Goal: Task Accomplishment & Management: Complete application form

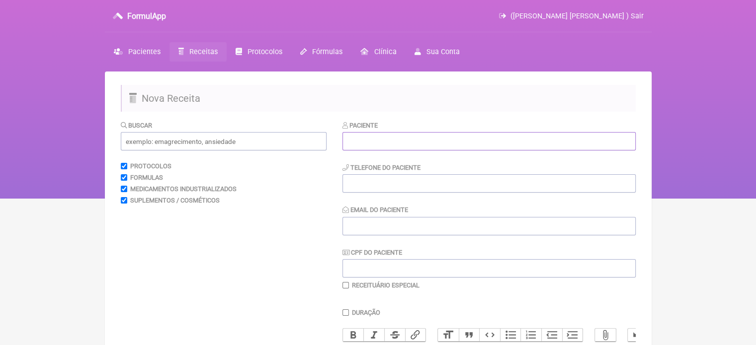
click at [377, 147] on input "text" at bounding box center [488, 141] width 293 height 18
paste input "[PERSON_NAME] [PERSON_NAME] [PERSON_NAME]"
type input "[PERSON_NAME] [PERSON_NAME] [PERSON_NAME]"
click at [353, 187] on input "tel" at bounding box center [488, 183] width 293 height 18
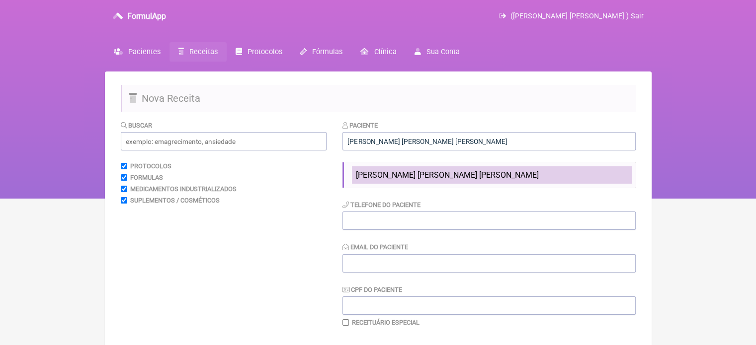
click at [390, 177] on span "[PERSON_NAME] [PERSON_NAME] [PERSON_NAME]" at bounding box center [447, 174] width 183 height 9
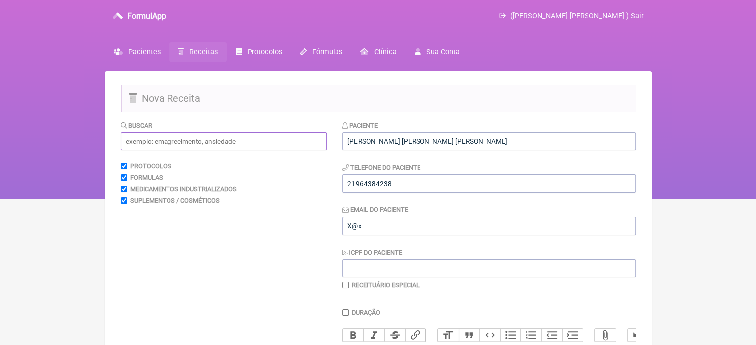
click at [256, 147] on input "text" at bounding box center [224, 141] width 206 height 18
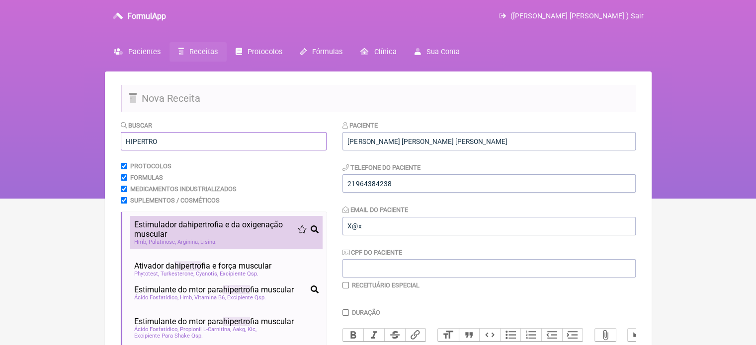
type input "HIPERTRO"
click at [211, 226] on span "hipertro" at bounding box center [200, 224] width 27 height 9
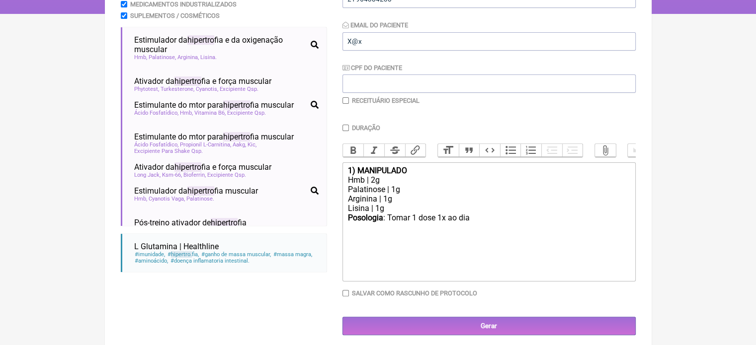
scroll to position [196, 0]
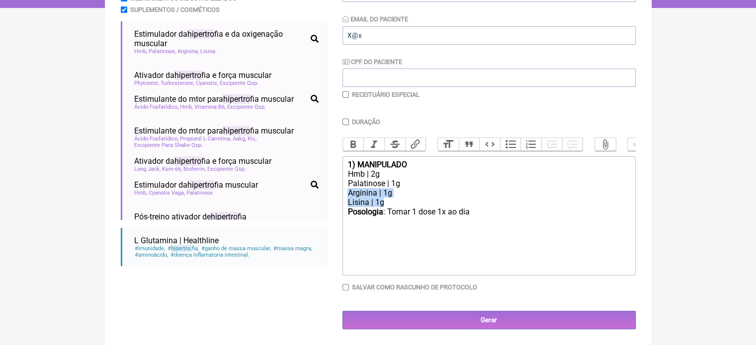
drag, startPoint x: 394, startPoint y: 208, endPoint x: 330, endPoint y: 192, distance: 65.1
click at [330, 192] on form "Buscar HIPERTRO Protocolos Formulas Medicamentos Industrializados Suplementos /…" at bounding box center [378, 129] width 515 height 401
click at [481, 225] on div "Posologia : Tomar 1 dose 1x ao dia ㅤ" at bounding box center [488, 227] width 282 height 20
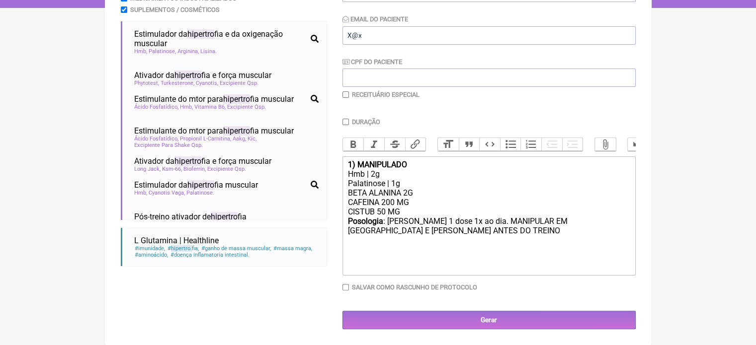
click at [559, 223] on div "Posologia : [PERSON_NAME] 1 dose 1x ao dia. MANIPULAR EM [GEOGRAPHIC_DATA] E [P…" at bounding box center [488, 231] width 282 height 28
click at [448, 233] on div "Posologia : [PERSON_NAME] 1 dose 1x ao dia. MANIPULAR EM SACHE COM SABOR E [PER…" at bounding box center [488, 231] width 282 height 28
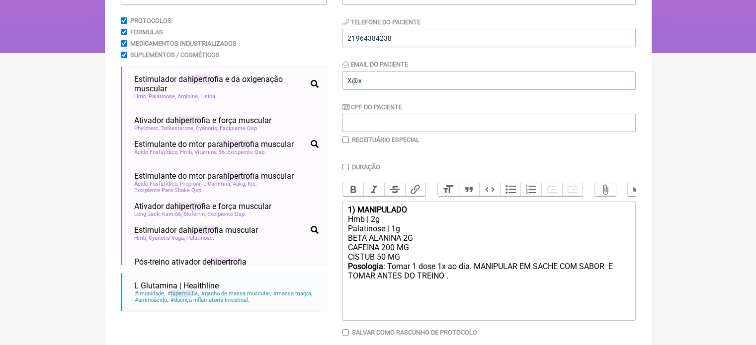
scroll to position [198, 0]
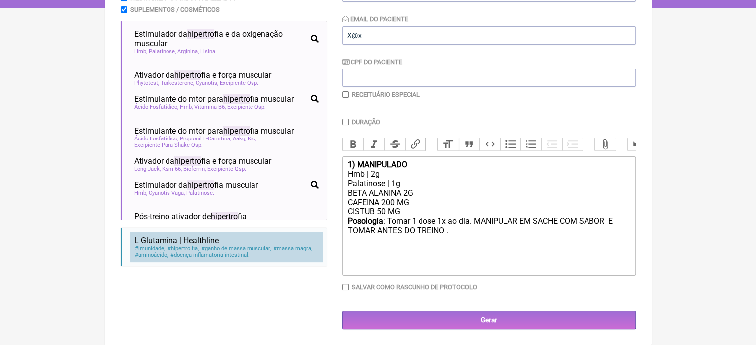
type trix-editor "<div><strong>1) MANIPULADO</strong></div><div>Hmb | 2g</div><div>Palatinose | 1…"
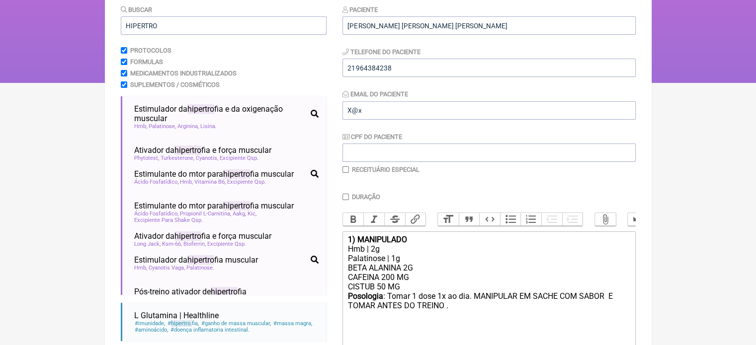
scroll to position [0, 0]
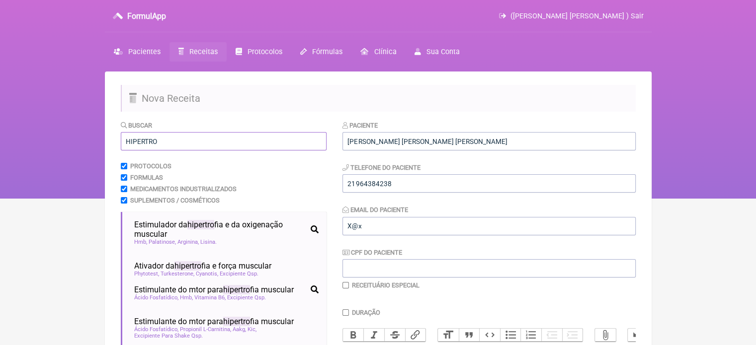
drag, startPoint x: 161, startPoint y: 143, endPoint x: 81, endPoint y: 155, distance: 80.4
click at [81, 155] on div "FormulApp ([PERSON_NAME] [PERSON_NAME] ) Sair [GEOGRAPHIC_DATA] Receitas Protoc…" at bounding box center [378, 99] width 756 height 199
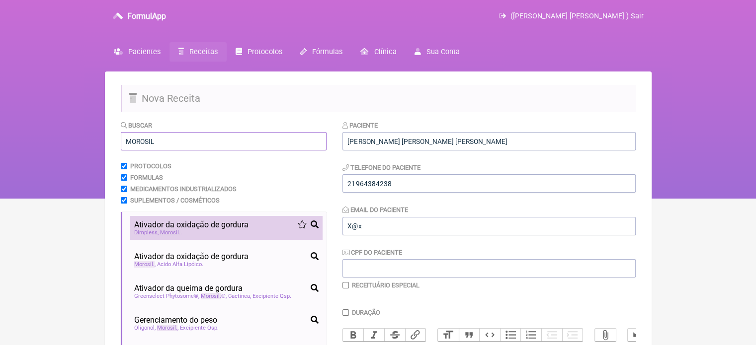
type input "MOROSIL"
click at [152, 226] on span "Ativador da oxidação de gordura" at bounding box center [191, 224] width 114 height 9
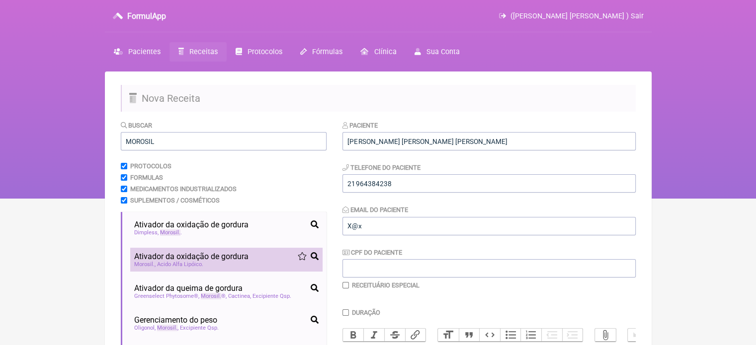
click at [186, 257] on span "Ativador da oxidação de gordura" at bounding box center [191, 256] width 114 height 9
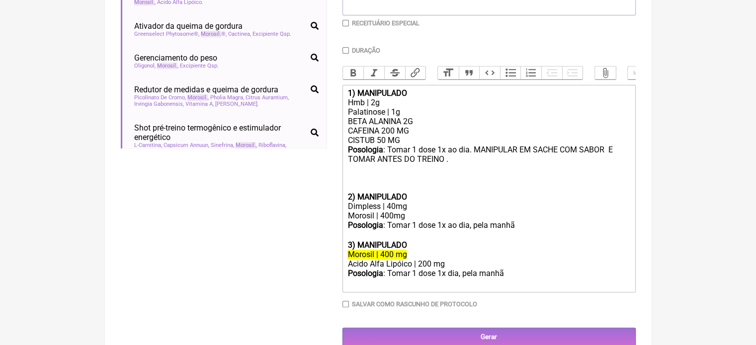
scroll to position [289, 0]
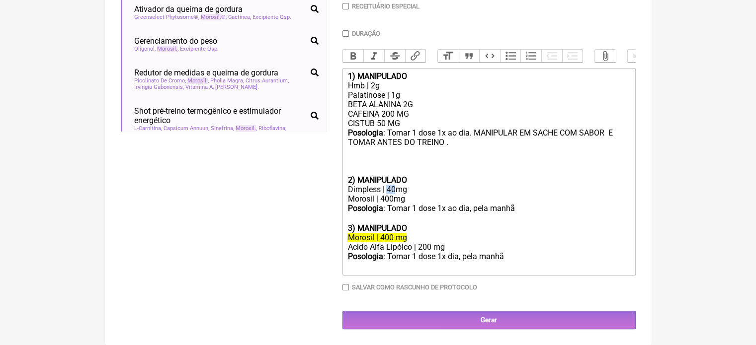
drag, startPoint x: 394, startPoint y: 188, endPoint x: 388, endPoint y: 188, distance: 6.0
click at [388, 188] on div "Dimpless | 40mg" at bounding box center [488, 189] width 282 height 9
drag, startPoint x: 454, startPoint y: 246, endPoint x: 326, endPoint y: 246, distance: 127.2
click at [326, 246] on form "Buscar MOROSIL Protocolos Formulas Medicamentos Industrializados Suplementos / …" at bounding box center [378, 85] width 515 height 488
copy div "Acido Alfa Lipóico | 200 mg"
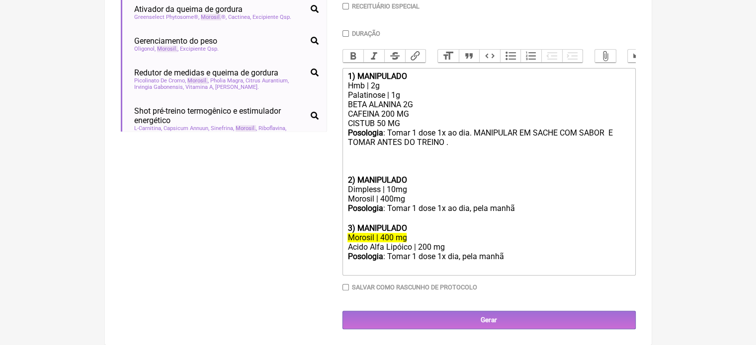
click at [417, 196] on div "Morosil | 400mg" at bounding box center [488, 198] width 282 height 9
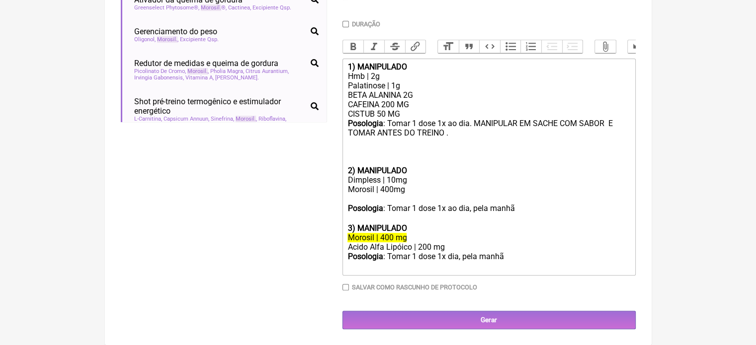
paste trix-editor "Acido Alfa Lipóico | 200 mg"
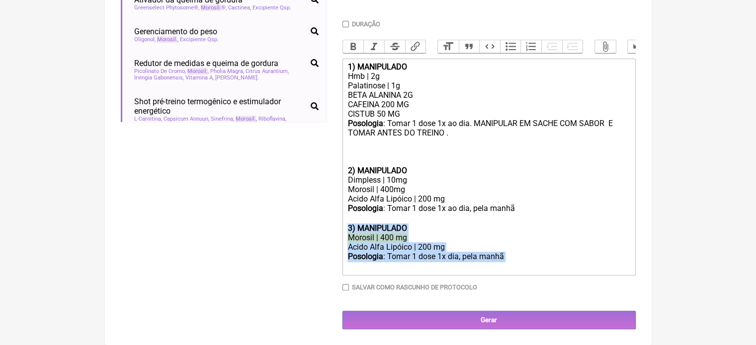
drag, startPoint x: 514, startPoint y: 266, endPoint x: 338, endPoint y: 238, distance: 178.2
click at [338, 238] on form "Buscar MOROSIL Protocolos Formulas Medicamentos Industrializados Suplementos / …" at bounding box center [378, 81] width 515 height 498
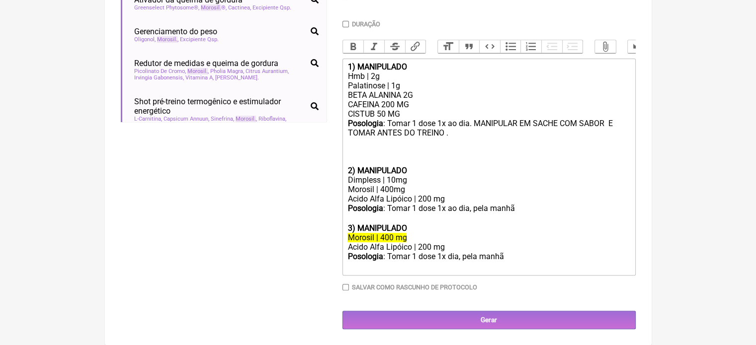
scroll to position [268, 0]
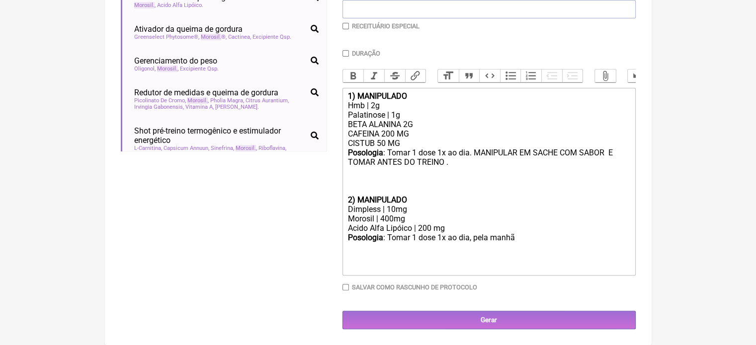
drag, startPoint x: 403, startPoint y: 141, endPoint x: 334, endPoint y: 143, distance: 69.1
click at [334, 143] on form "Buscar MOROSIL Protocolos Formulas Medicamentos Industrializados Suplementos / …" at bounding box center [378, 95] width 515 height 469
copy div "CISTUB 50 MG"
click at [446, 229] on div "Morosil | 400mg Acido Alfa Lipóico | 200 mg" at bounding box center [488, 223] width 282 height 19
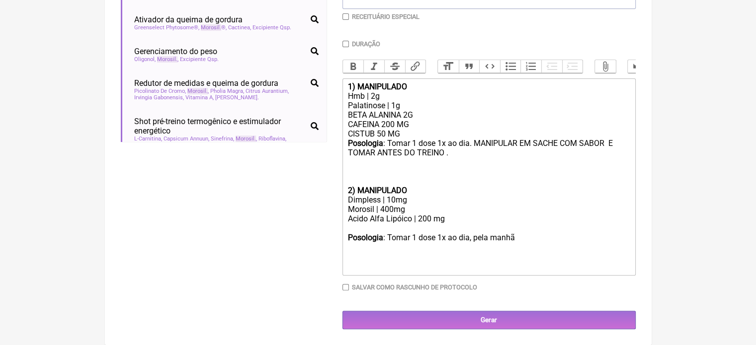
paste trix-editor "CISTUB 50 MG&nbsp;"
drag, startPoint x: 406, startPoint y: 133, endPoint x: 342, endPoint y: 135, distance: 64.1
click at [342, 135] on trix-editor "1) MANIPULADO Hmb | 2g Palatinose | 1g BETA ALANINA 2G CAFEINA 200 MG CISTUB 50…" at bounding box center [488, 177] width 293 height 197
type trix-editor "<div><strong>1) MANIPULADO</strong></div><div>Hmb | 2g</div><div>Palatinose | 1…"
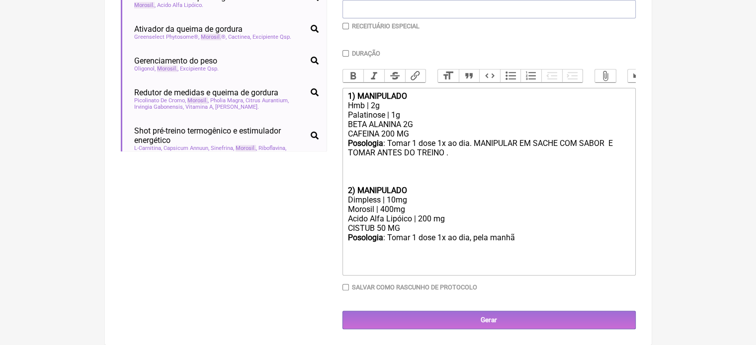
click at [344, 50] on input "Duração" at bounding box center [345, 53] width 6 height 6
checkbox input "true"
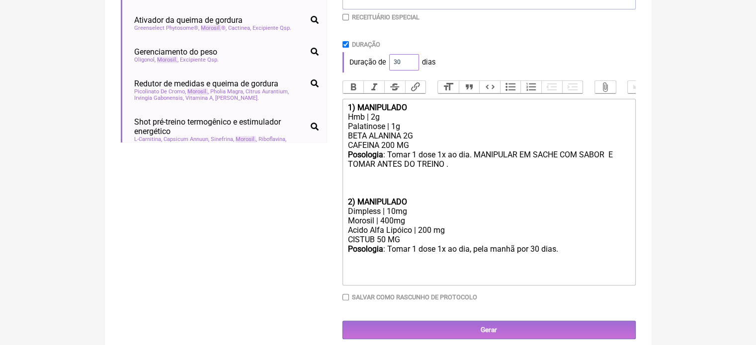
drag, startPoint x: 401, startPoint y: 61, endPoint x: 390, endPoint y: 61, distance: 11.4
click at [390, 61] on input "30" at bounding box center [404, 62] width 30 height 16
type input "60"
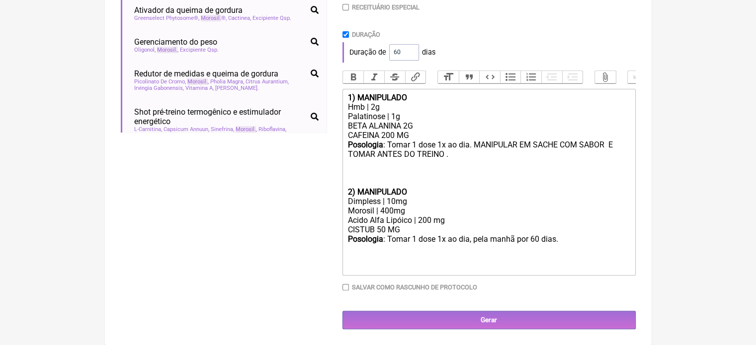
scroll to position [288, 0]
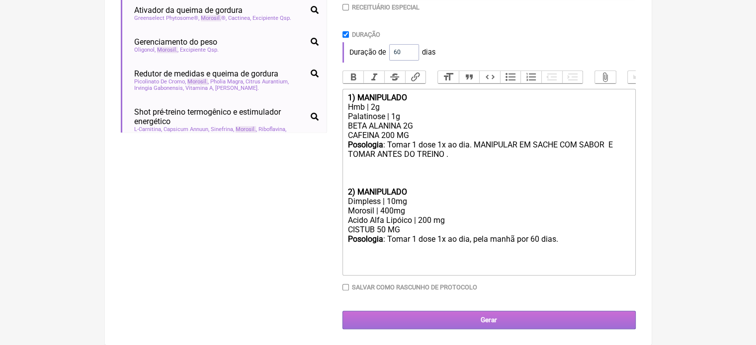
click at [478, 318] on input "Gerar" at bounding box center [488, 320] width 293 height 18
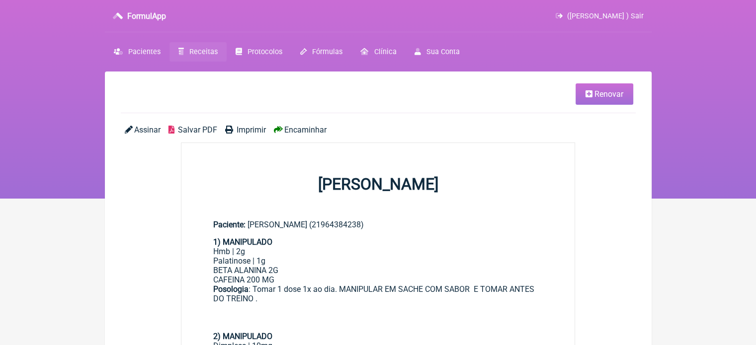
click at [256, 130] on span "Imprimir" at bounding box center [251, 129] width 29 height 9
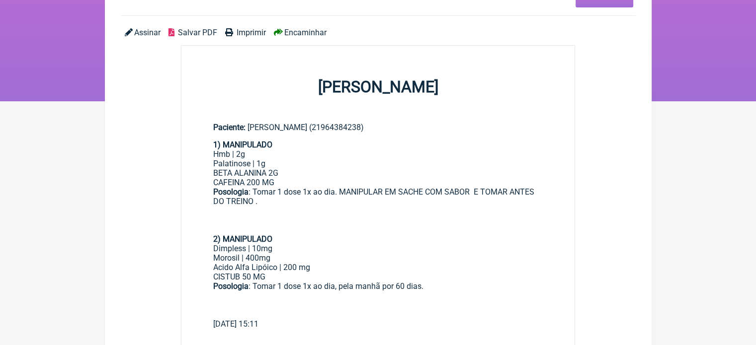
scroll to position [99, 0]
